Goal: Information Seeking & Learning: Learn about a topic

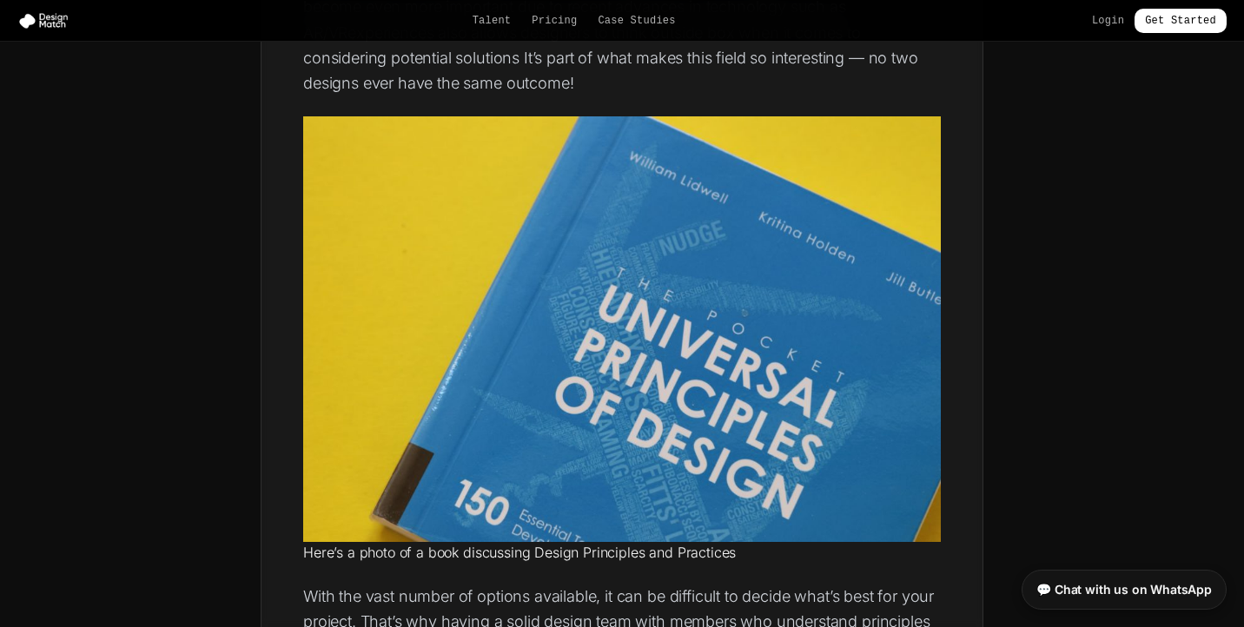
scroll to position [1302, 0]
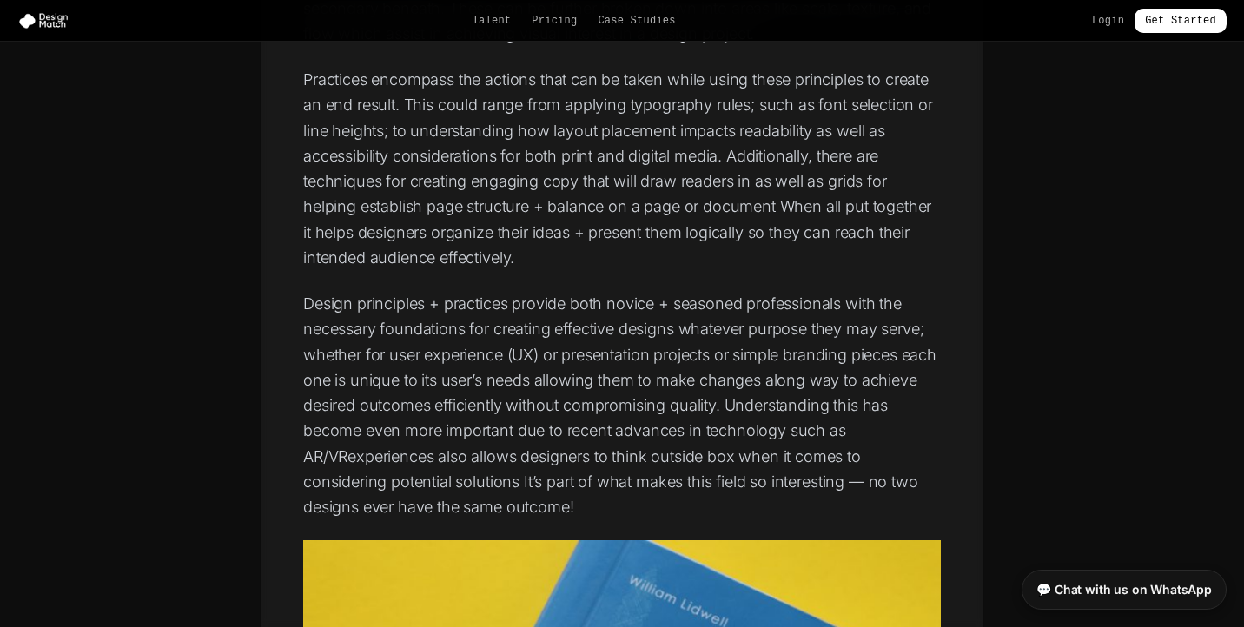
scroll to position [880, 0]
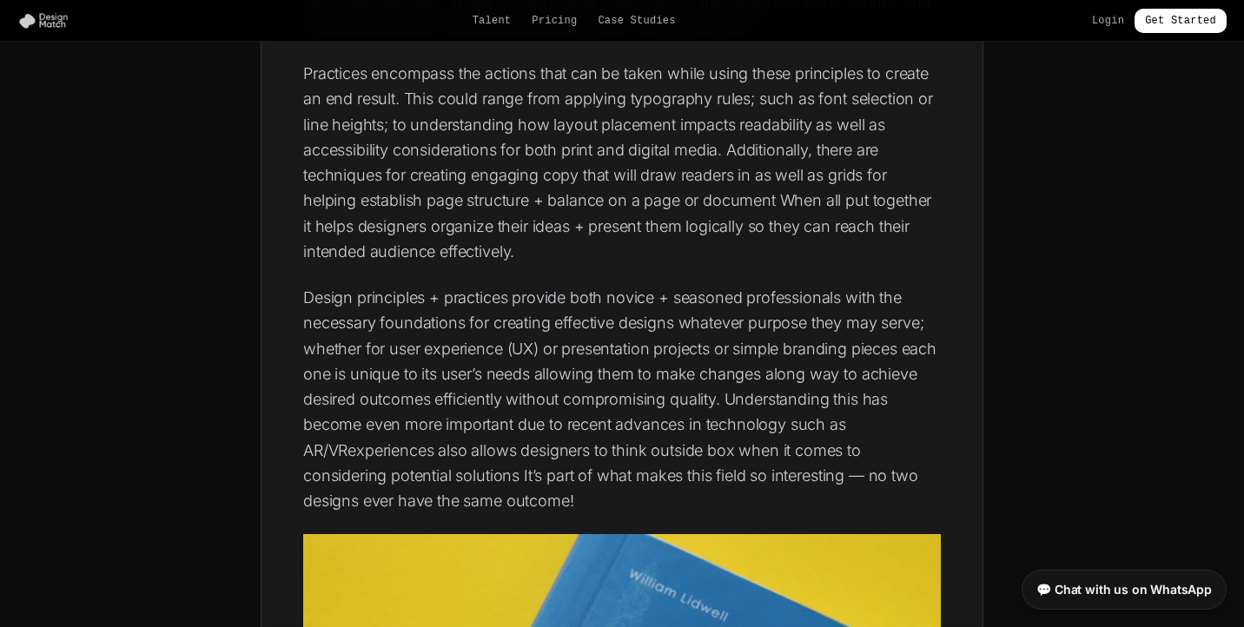
click at [57, 23] on img at bounding box center [46, 20] width 59 height 17
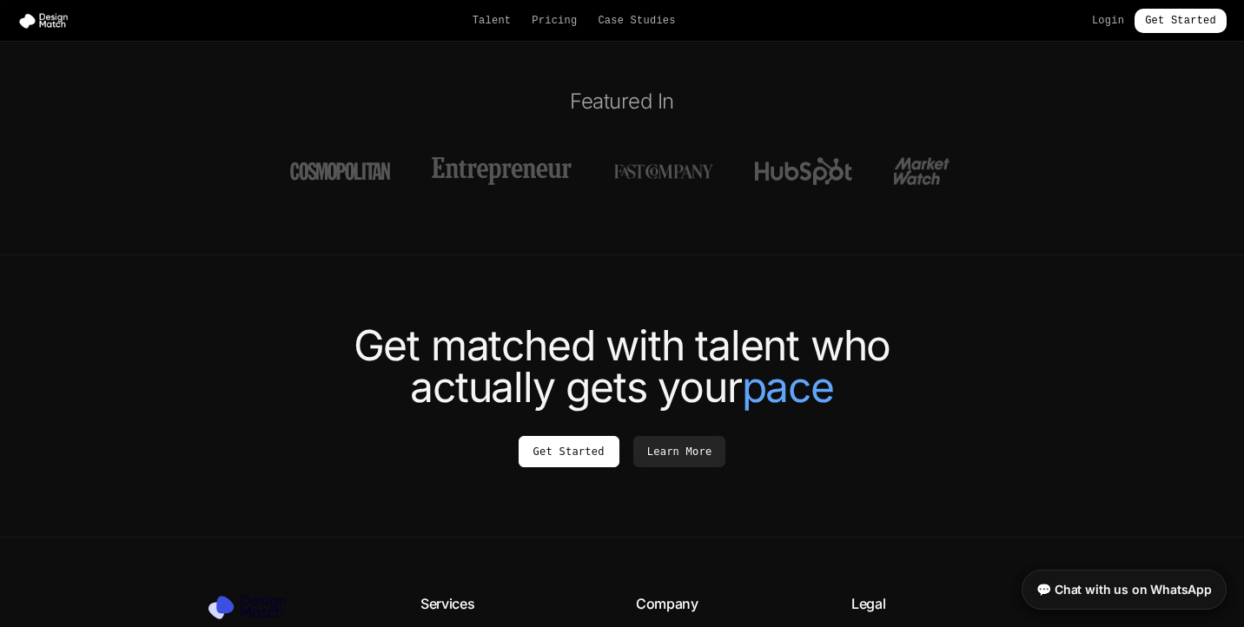
scroll to position [6419, 0]
